Goal: Task Accomplishment & Management: Use online tool/utility

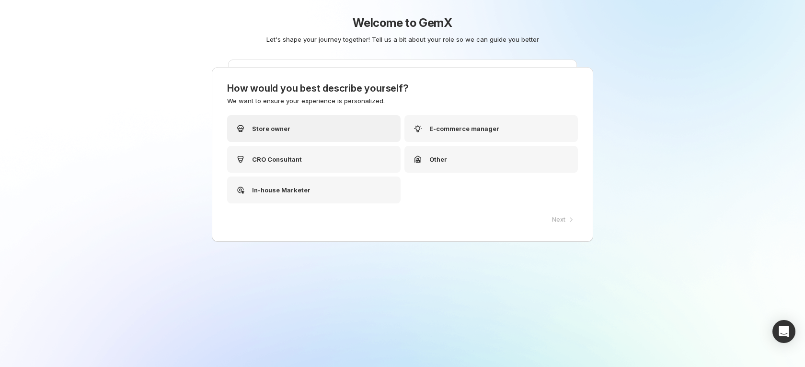
click at [342, 137] on div "Store owner" at bounding box center [314, 128] width 174 height 27
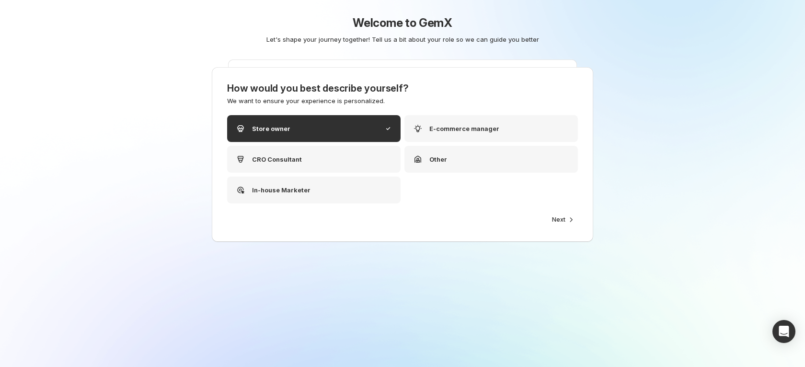
drag, startPoint x: 587, startPoint y: 223, endPoint x: 582, endPoint y: 223, distance: 5.3
click at [586, 223] on div "How would you best describe yourself? We want to ensure your experience is pers…" at bounding box center [403, 154] width 382 height 175
click at [571, 220] on icon "button" at bounding box center [572, 220] width 10 height 10
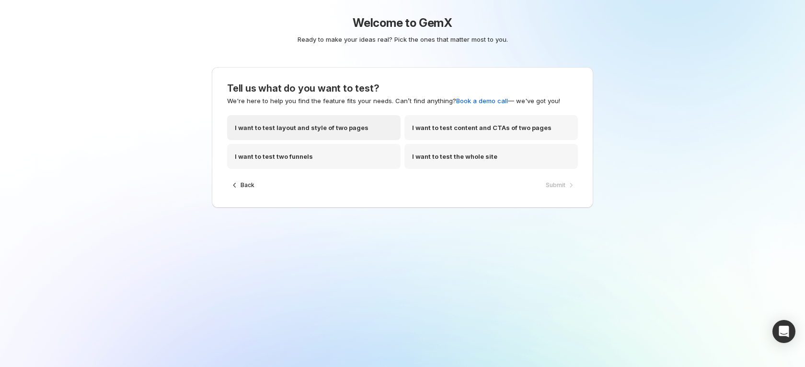
click at [343, 132] on div "I want to test layout and style of two pages" at bounding box center [314, 127] width 174 height 25
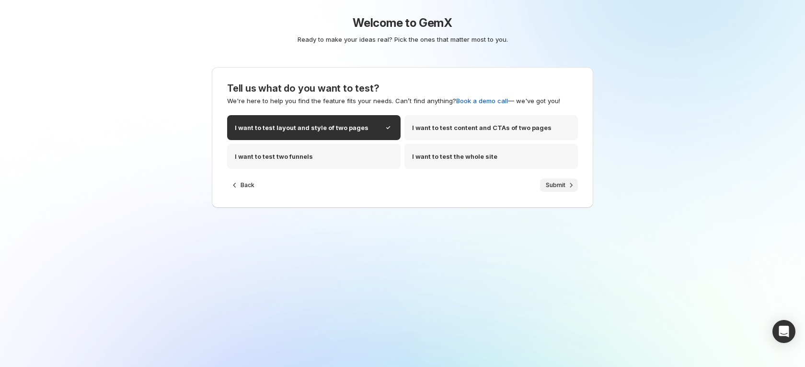
click at [551, 182] on span "Submit" at bounding box center [556, 185] width 20 height 8
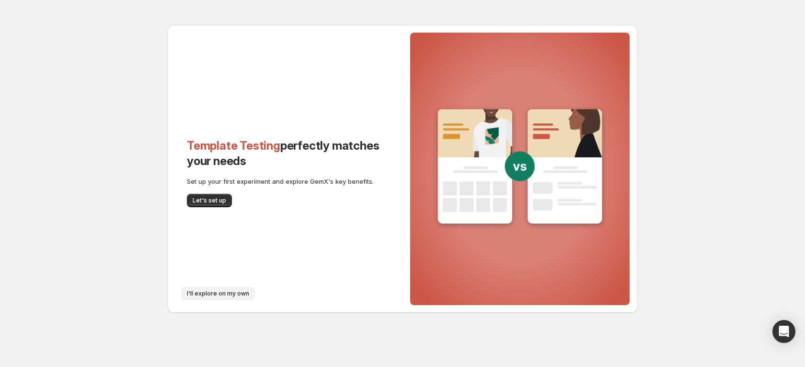
click at [229, 292] on span "I'll explore on my own" at bounding box center [218, 294] width 62 height 8
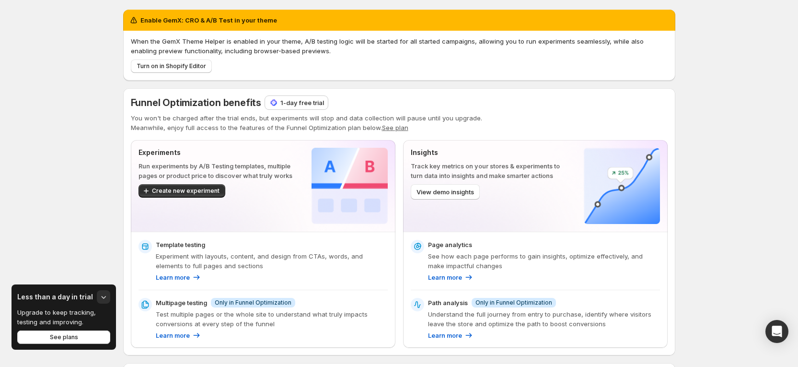
click at [316, 106] on p "1-day free trial" at bounding box center [302, 103] width 44 height 10
click at [302, 103] on p "1-day free trial" at bounding box center [302, 103] width 44 height 10
click at [303, 100] on p "1-day free trial" at bounding box center [302, 103] width 44 height 10
click at [294, 96] on div "1-day free trial" at bounding box center [296, 102] width 63 height 13
